Goal: Information Seeking & Learning: Learn about a topic

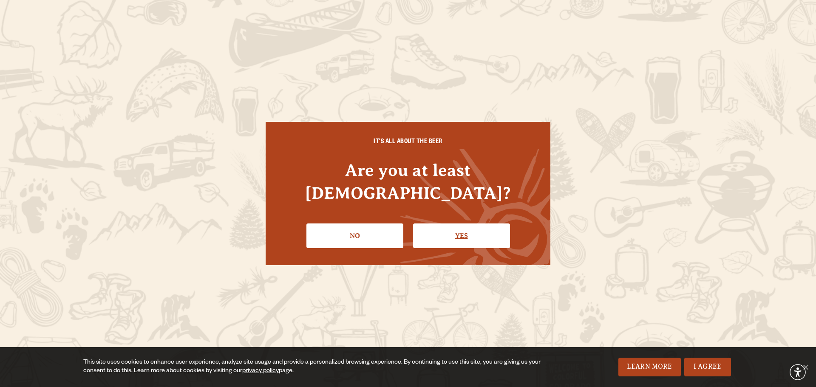
click at [469, 223] on link "Yes" at bounding box center [461, 235] width 97 height 25
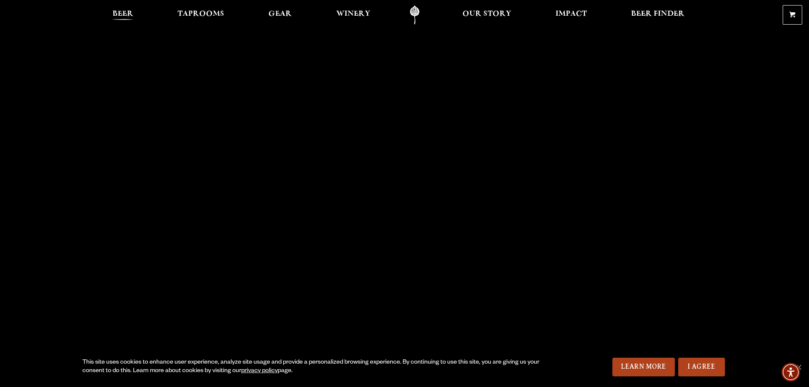
click at [122, 15] on span "Beer" at bounding box center [123, 14] width 21 height 7
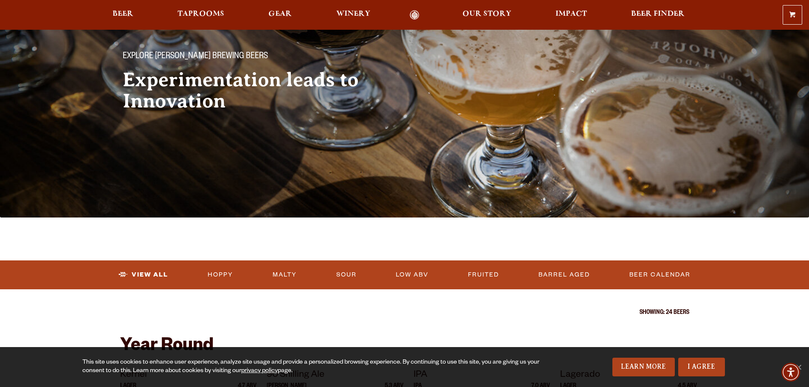
scroll to position [143, 0]
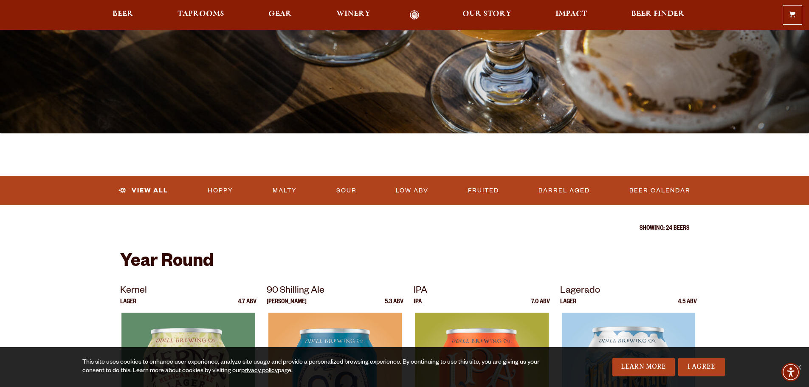
click at [499, 196] on link "Fruited" at bounding box center [484, 191] width 38 height 20
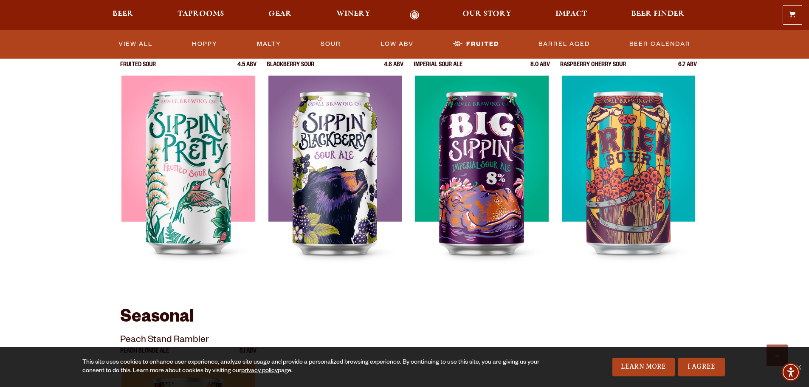
scroll to position [311, 0]
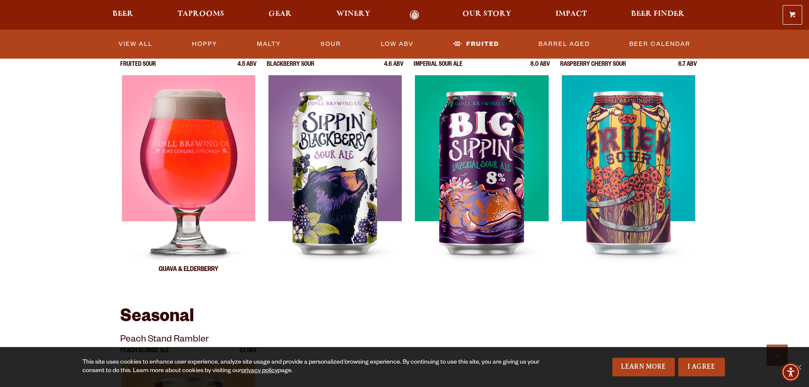
click at [187, 197] on img at bounding box center [188, 181] width 133 height 212
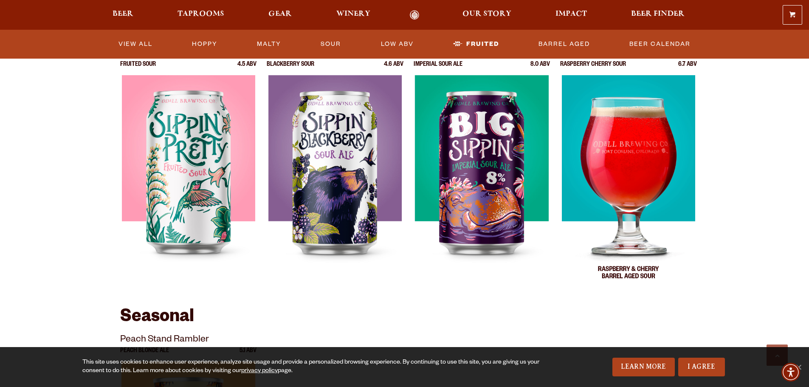
click at [622, 165] on img at bounding box center [628, 181] width 133 height 212
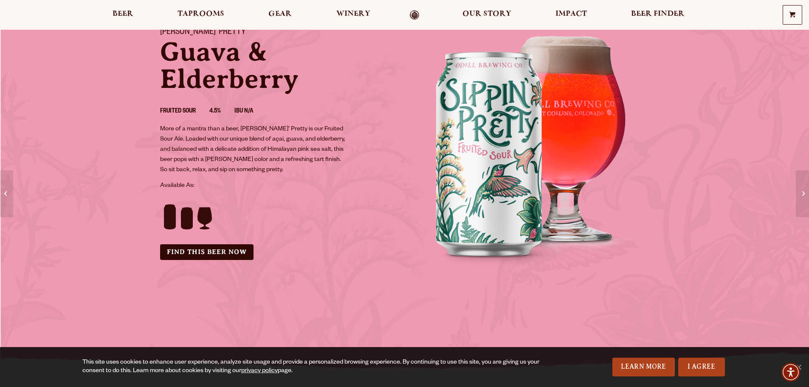
scroll to position [68, 0]
